Goal: Task Accomplishment & Management: Manage account settings

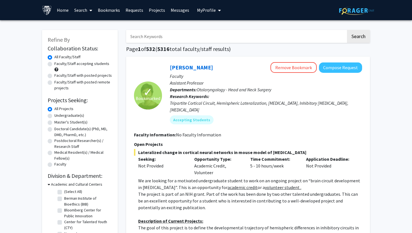
click at [160, 10] on link "Projects" at bounding box center [157, 10] width 22 height 20
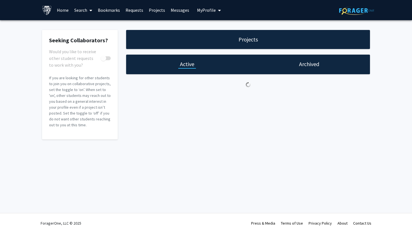
click at [155, 9] on link "Projects" at bounding box center [157, 10] width 22 height 20
checkbox input "true"
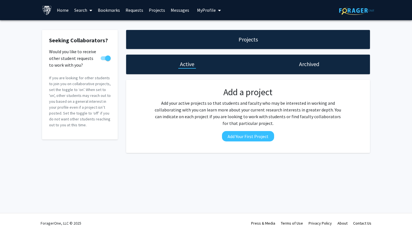
click at [62, 14] on link "Home" at bounding box center [62, 10] width 17 height 20
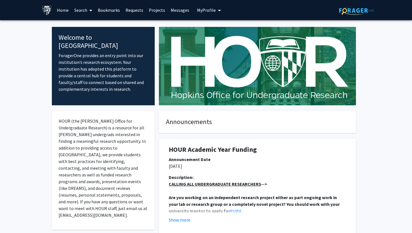
click at [205, 8] on span "My Profile" at bounding box center [206, 10] width 19 height 6
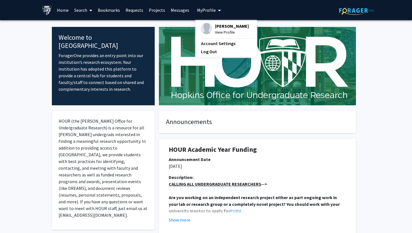
click at [219, 27] on span "[PERSON_NAME]" at bounding box center [232, 26] width 34 height 6
